Goal: Check status: Check status

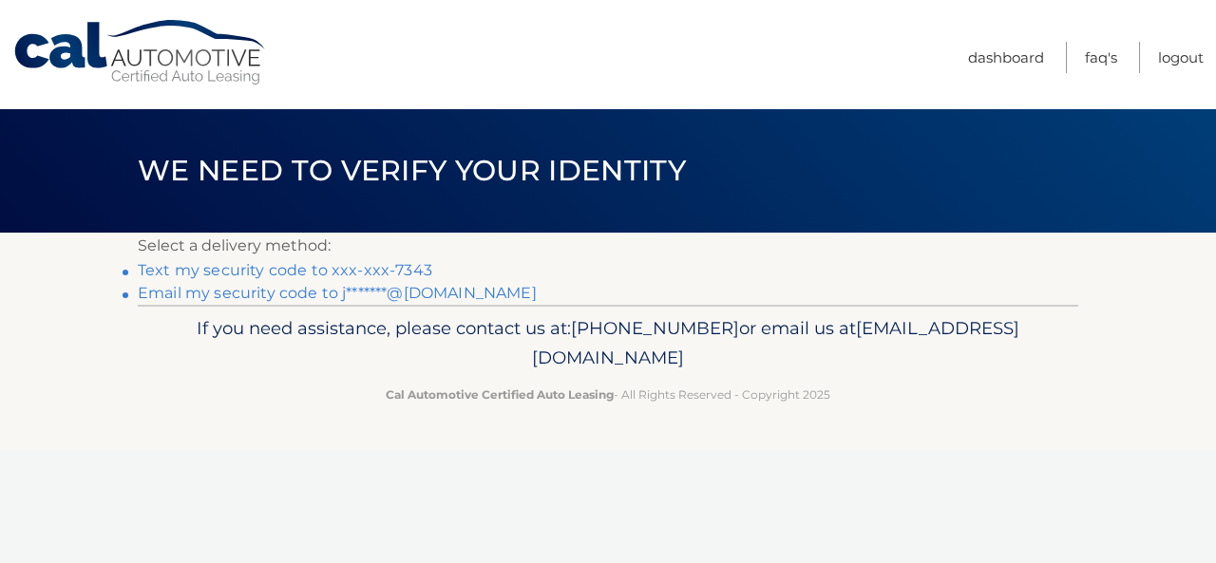
click at [433, 293] on link "Email my security code to j*******@gmail.com" at bounding box center [337, 293] width 399 height 18
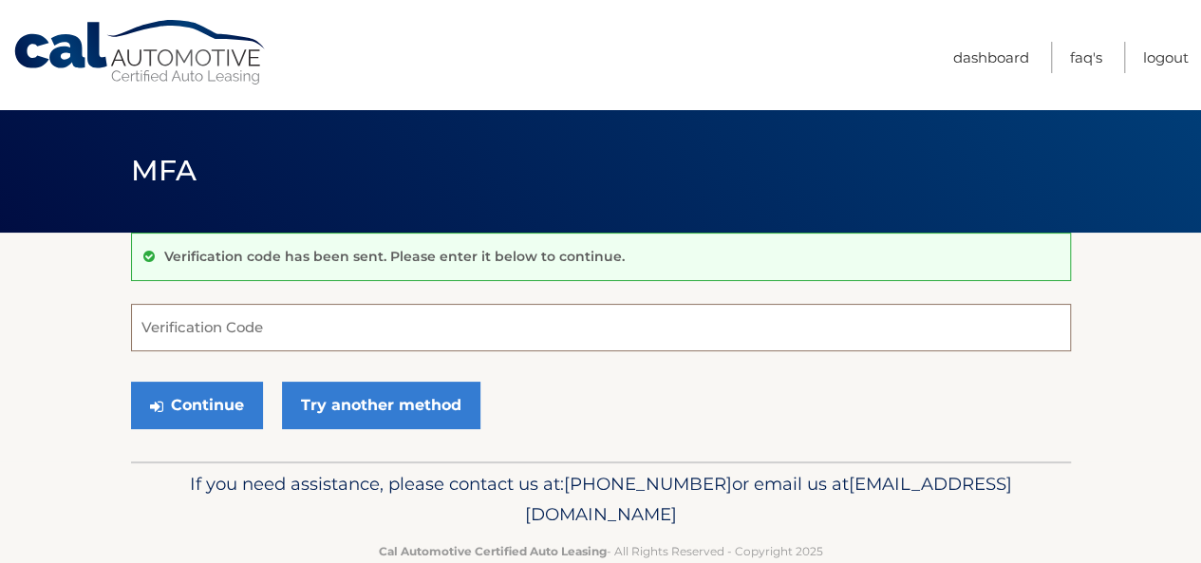
click at [379, 322] on input "Verification Code" at bounding box center [601, 327] width 940 height 47
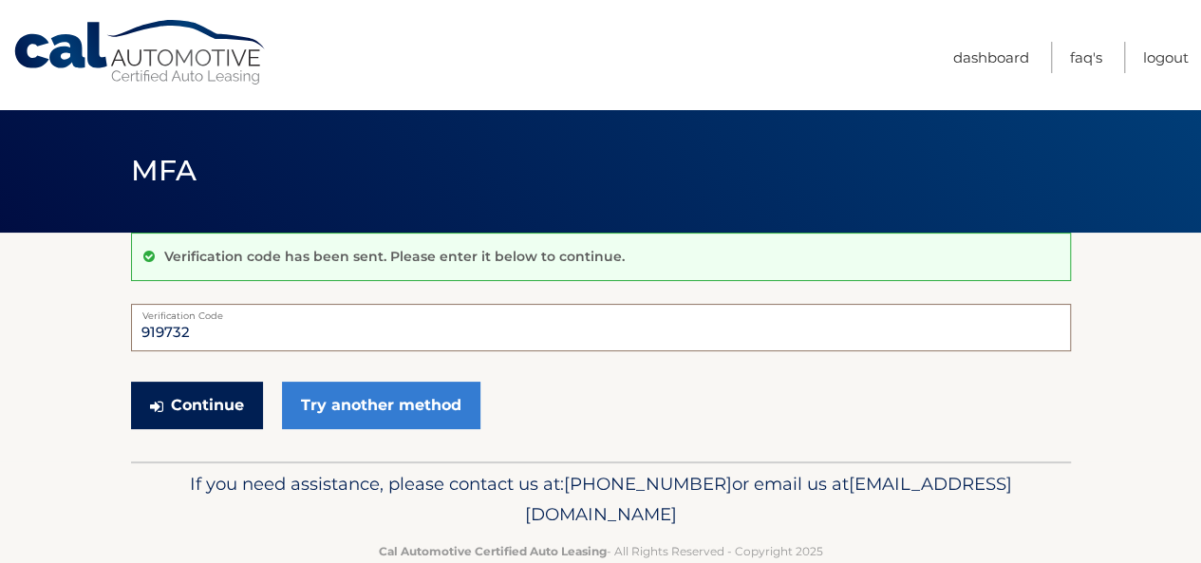
type input "919732"
click at [165, 406] on button "Continue" at bounding box center [197, 405] width 132 height 47
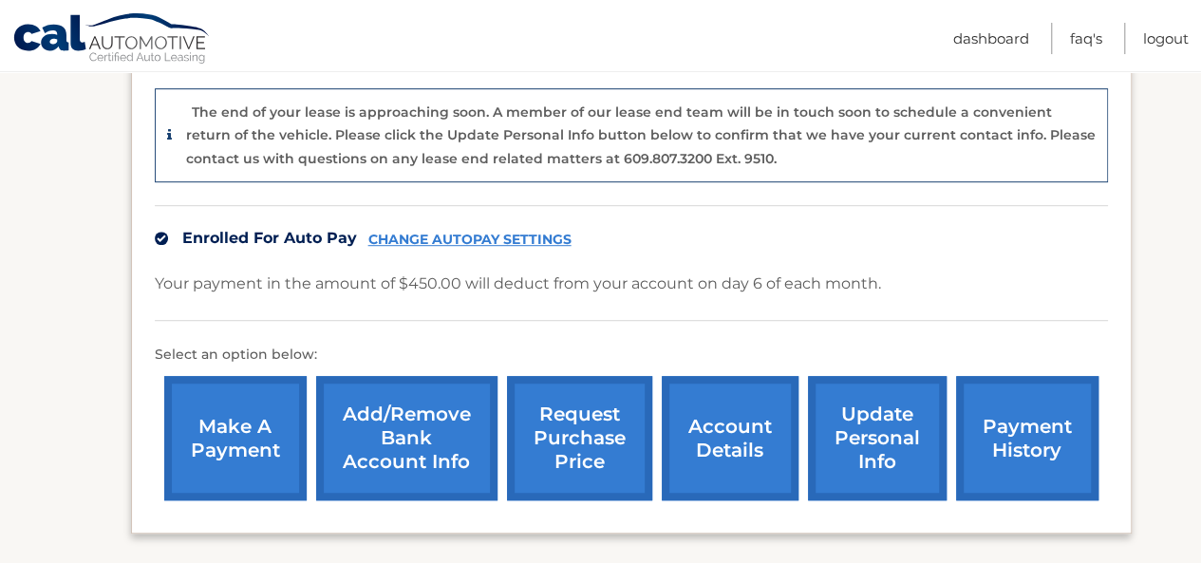
scroll to position [491, 0]
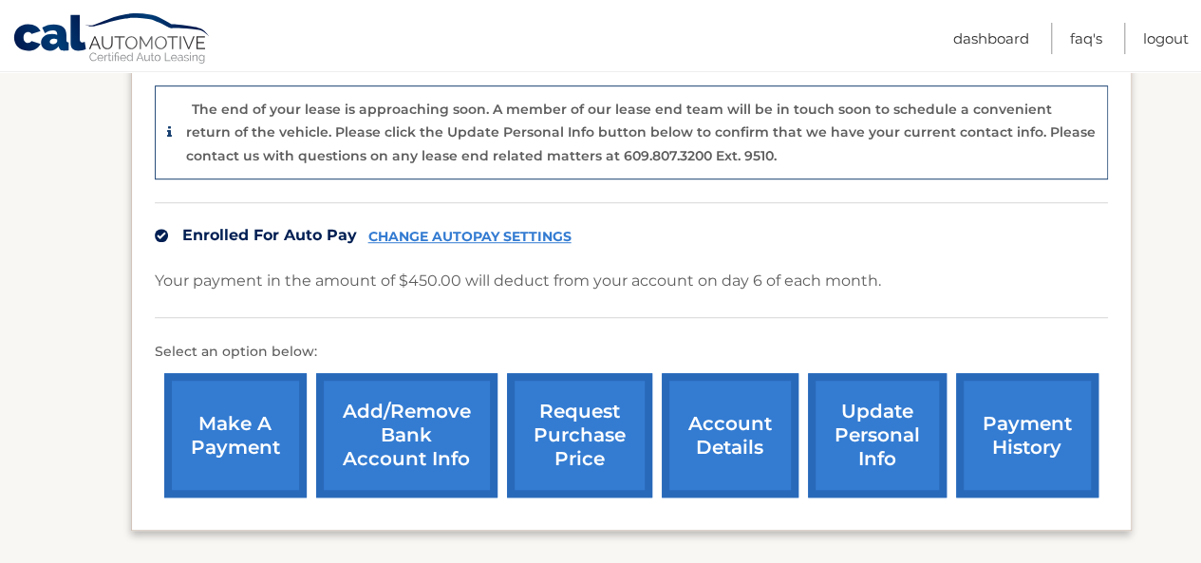
click at [747, 392] on link "account details" at bounding box center [730, 435] width 137 height 124
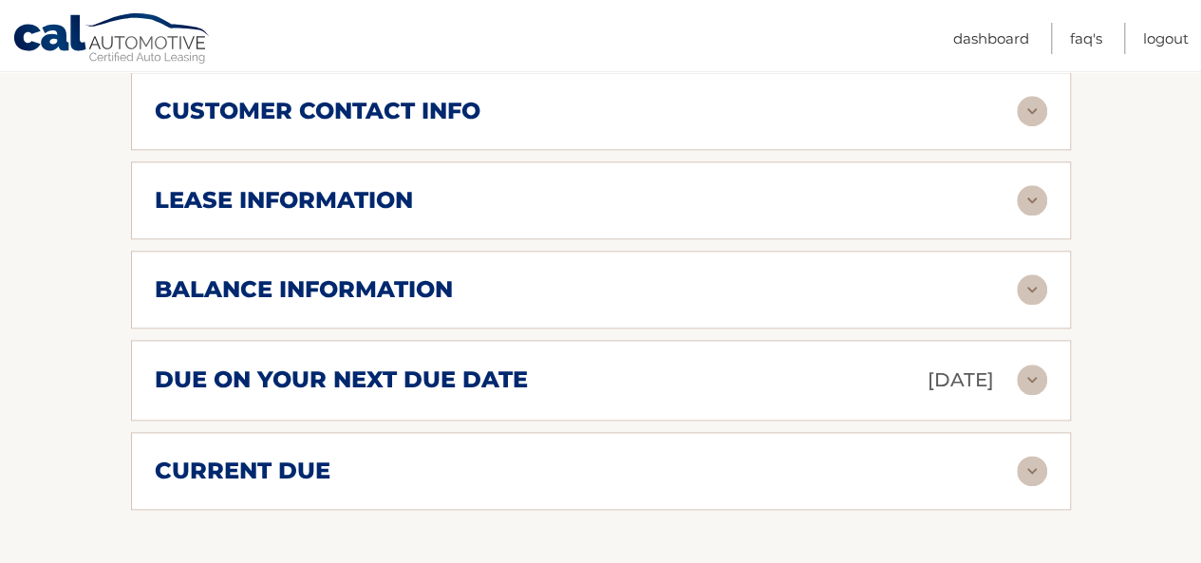
scroll to position [978, 0]
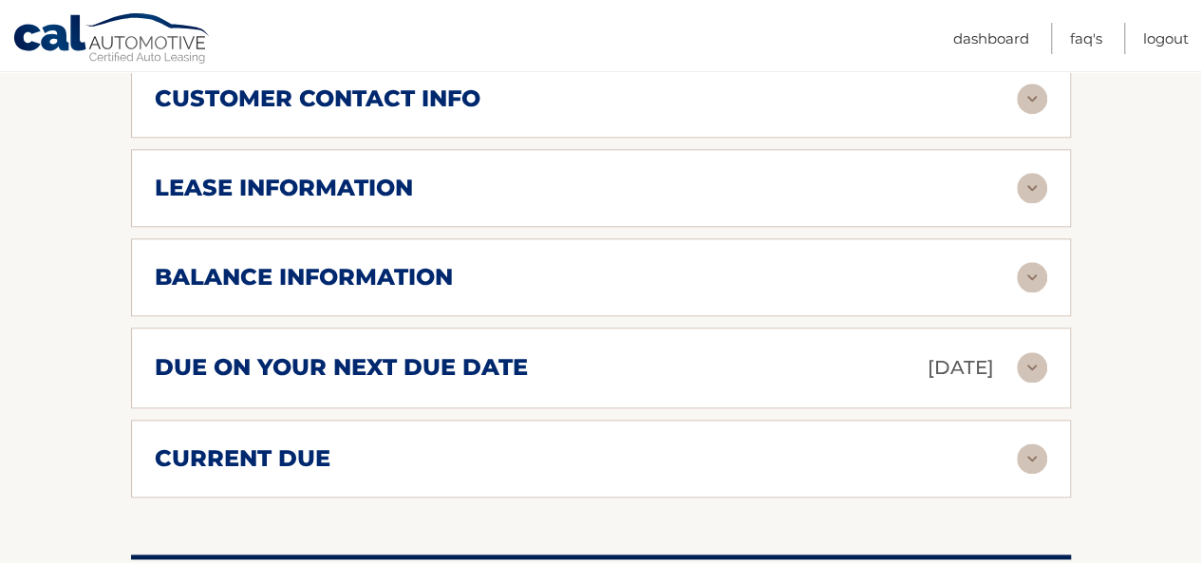
click at [1031, 274] on img at bounding box center [1032, 277] width 30 height 30
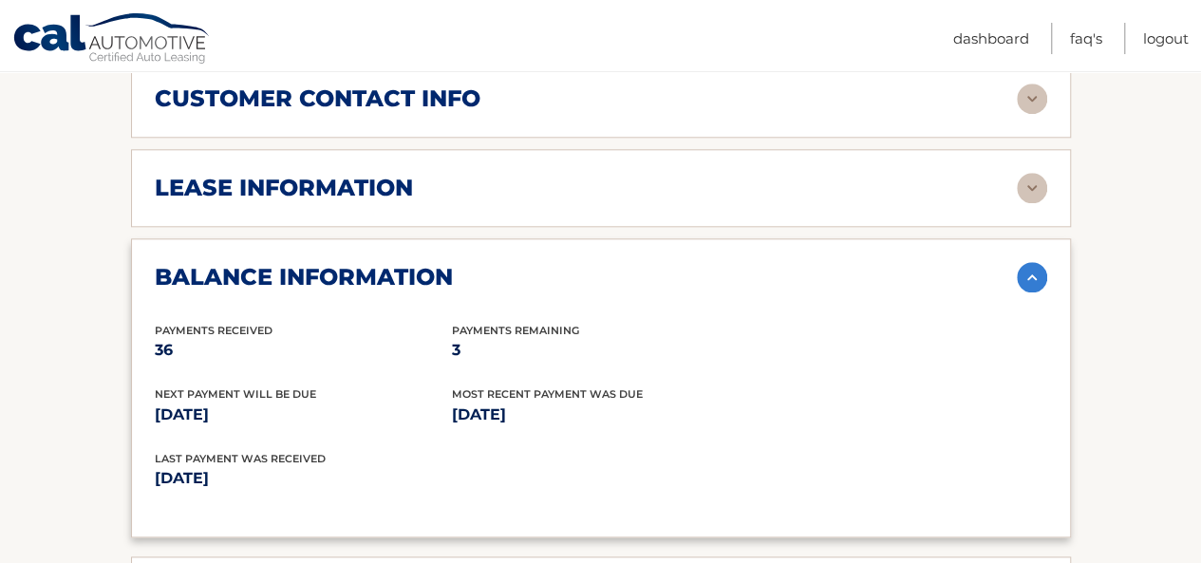
click at [1031, 268] on img at bounding box center [1032, 277] width 30 height 30
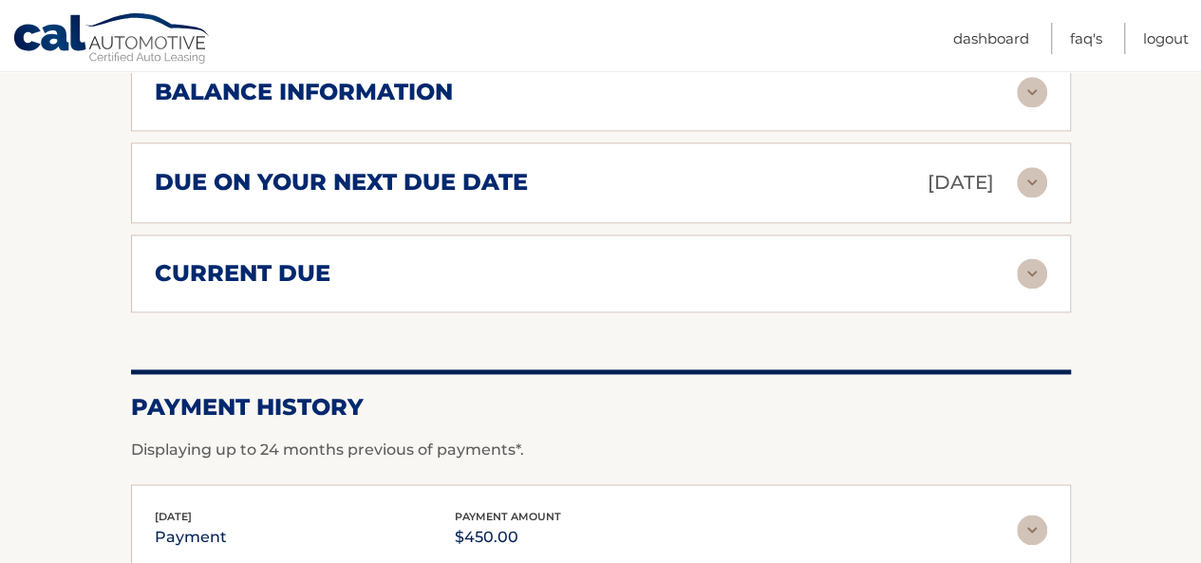
scroll to position [1164, 0]
click at [1031, 261] on img at bounding box center [1032, 272] width 30 height 30
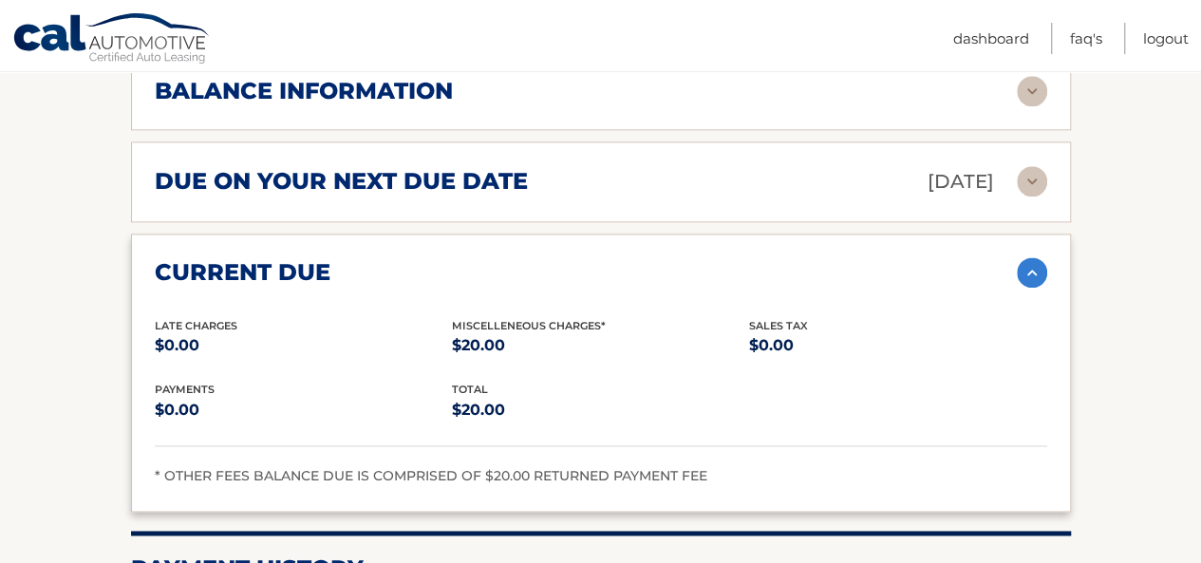
click at [1026, 270] on img at bounding box center [1032, 272] width 30 height 30
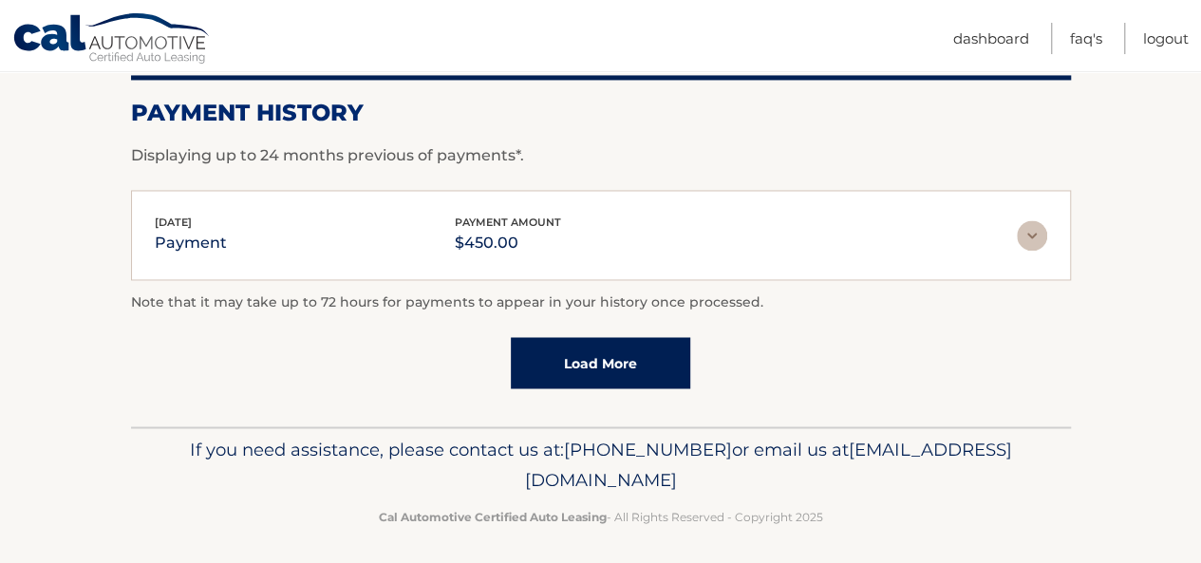
scroll to position [1455, 0]
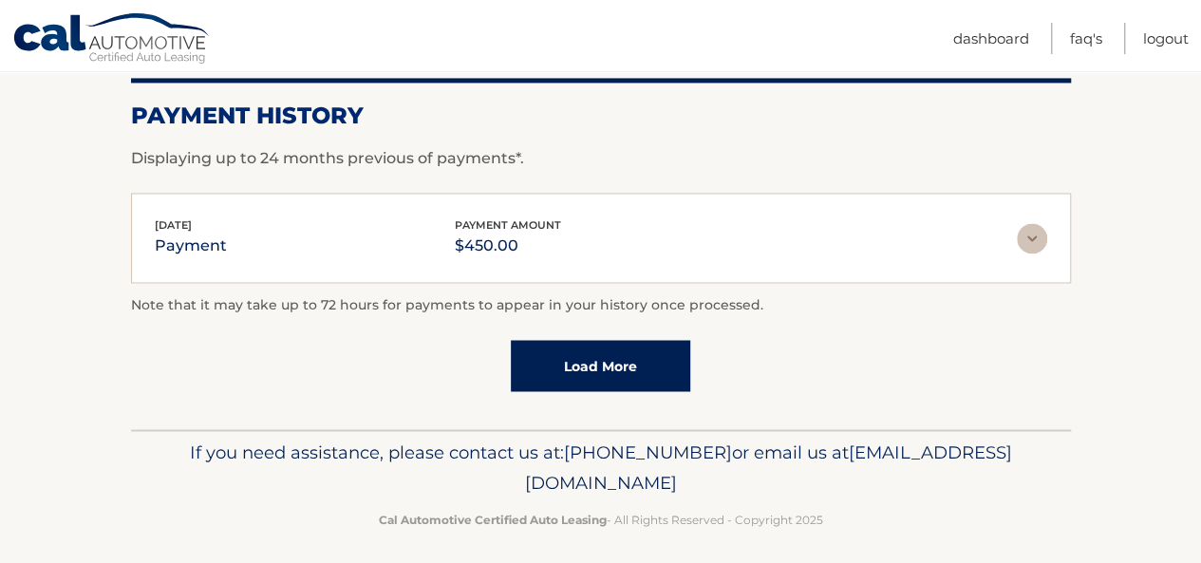
click at [659, 372] on link "Load More" at bounding box center [601, 365] width 180 height 51
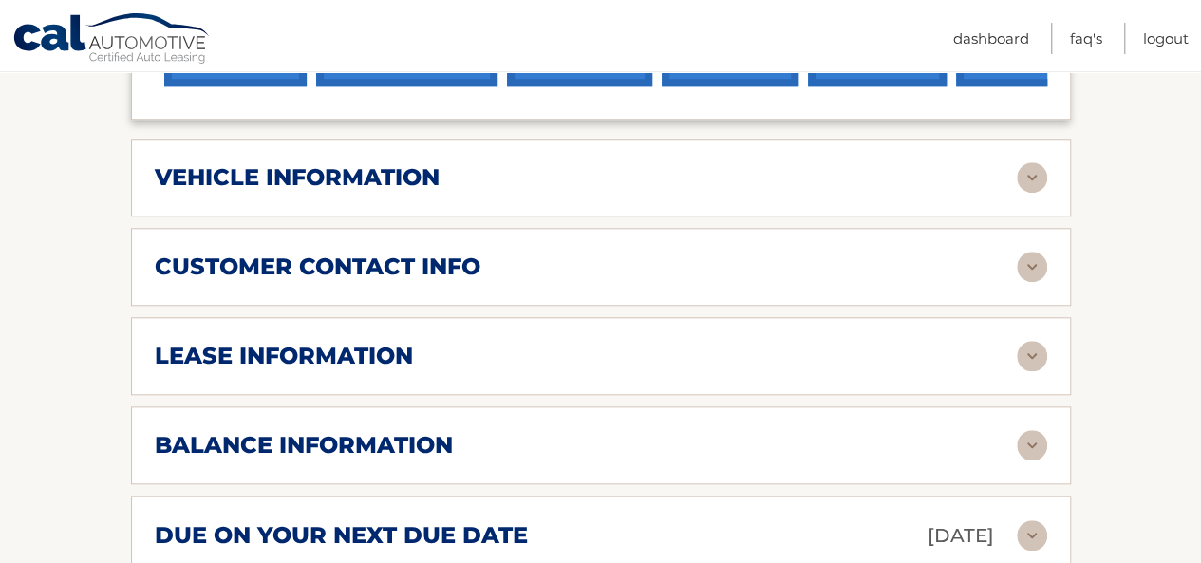
scroll to position [752, 0]
